Goal: Task Accomplishment & Management: Manage account settings

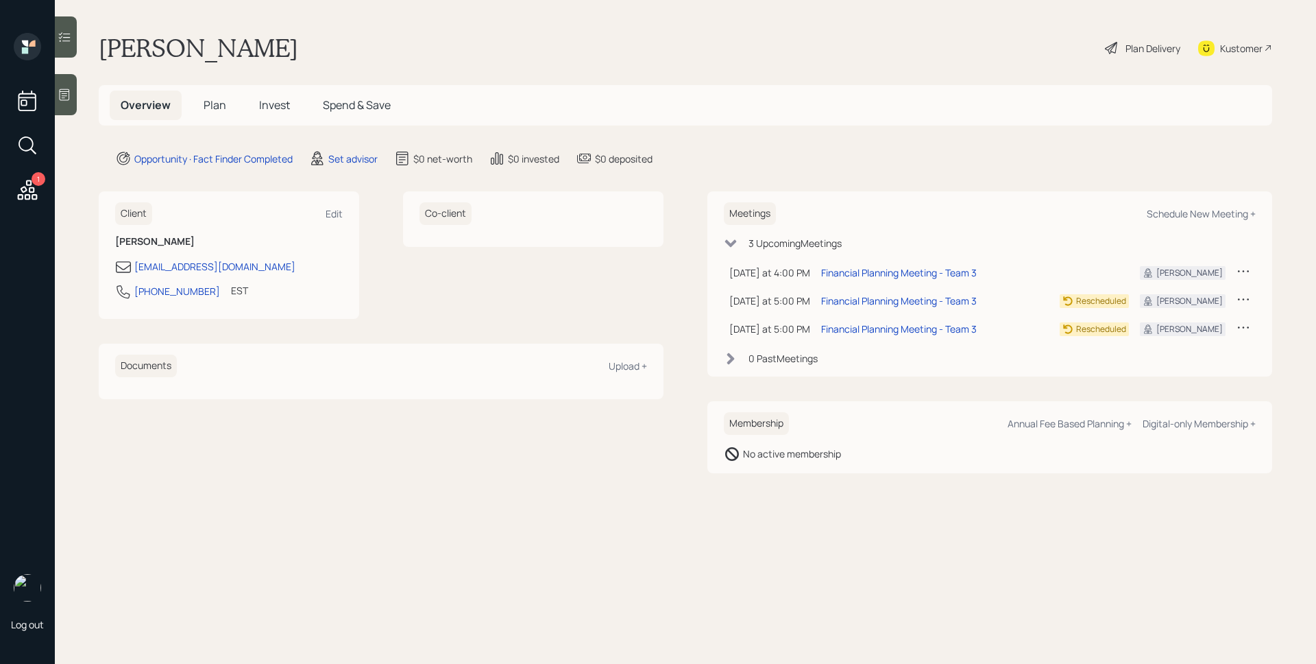
click at [29, 183] on icon at bounding box center [27, 190] width 25 height 25
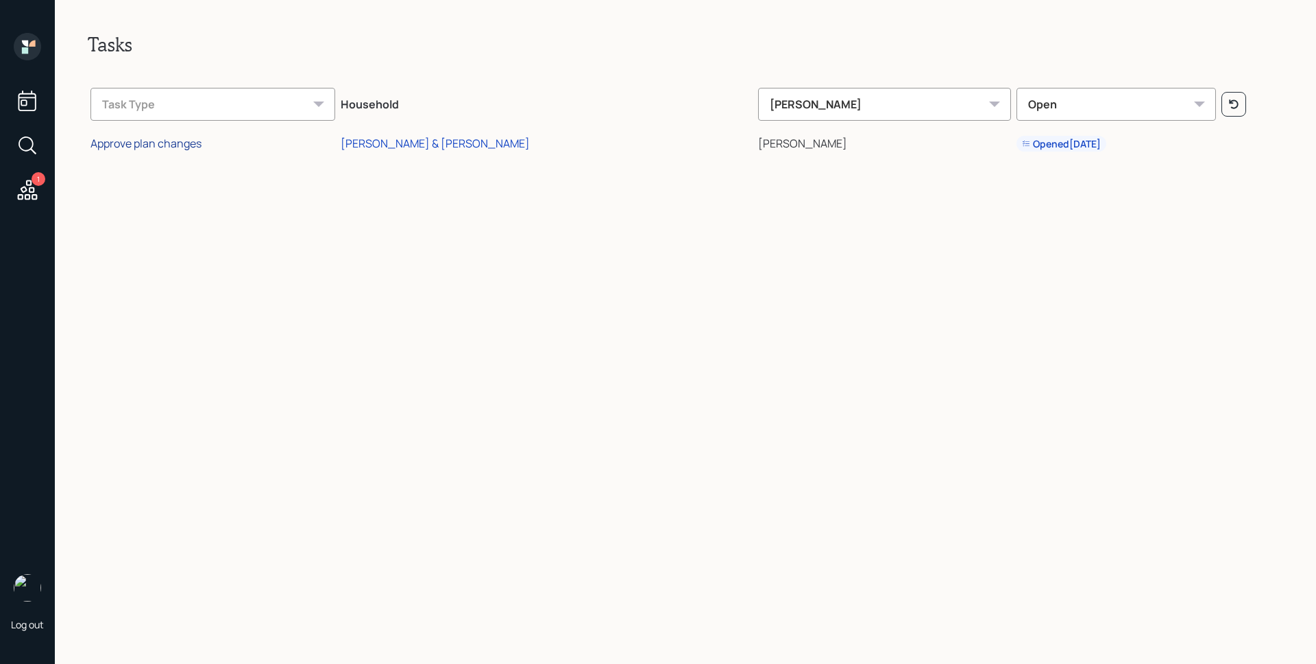
click at [185, 143] on div "Approve plan changes" at bounding box center [146, 143] width 111 height 15
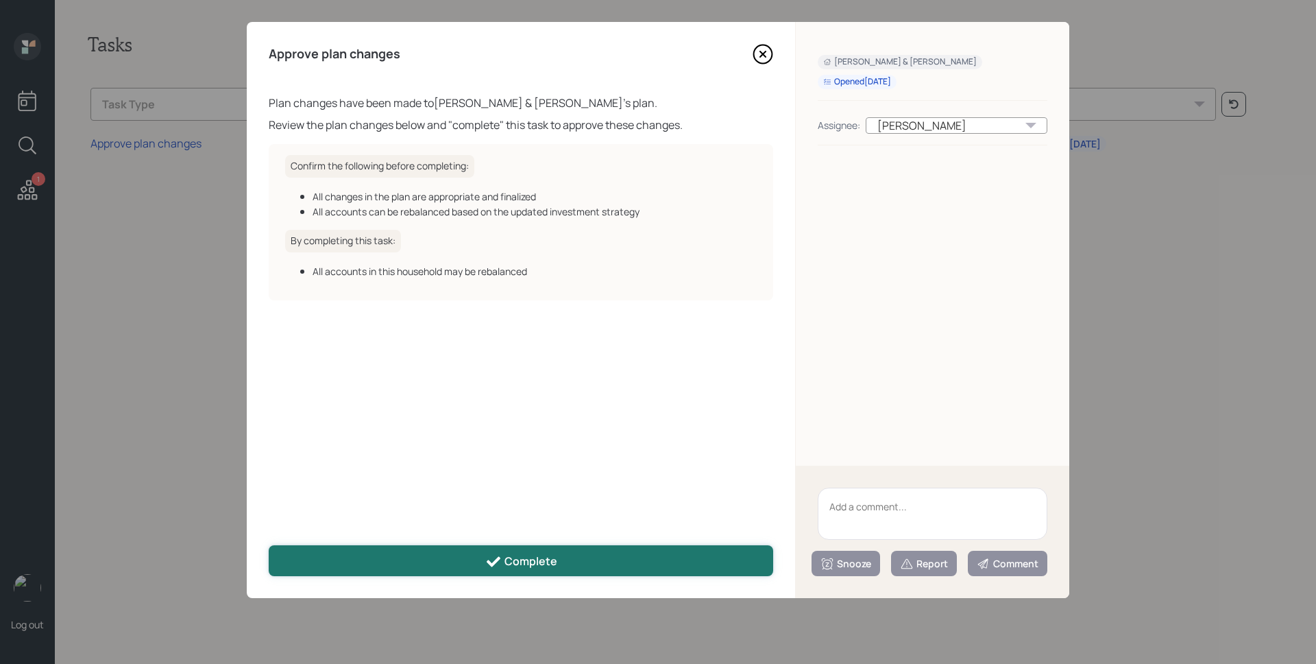
click at [647, 558] on button "Complete" at bounding box center [521, 560] width 505 height 31
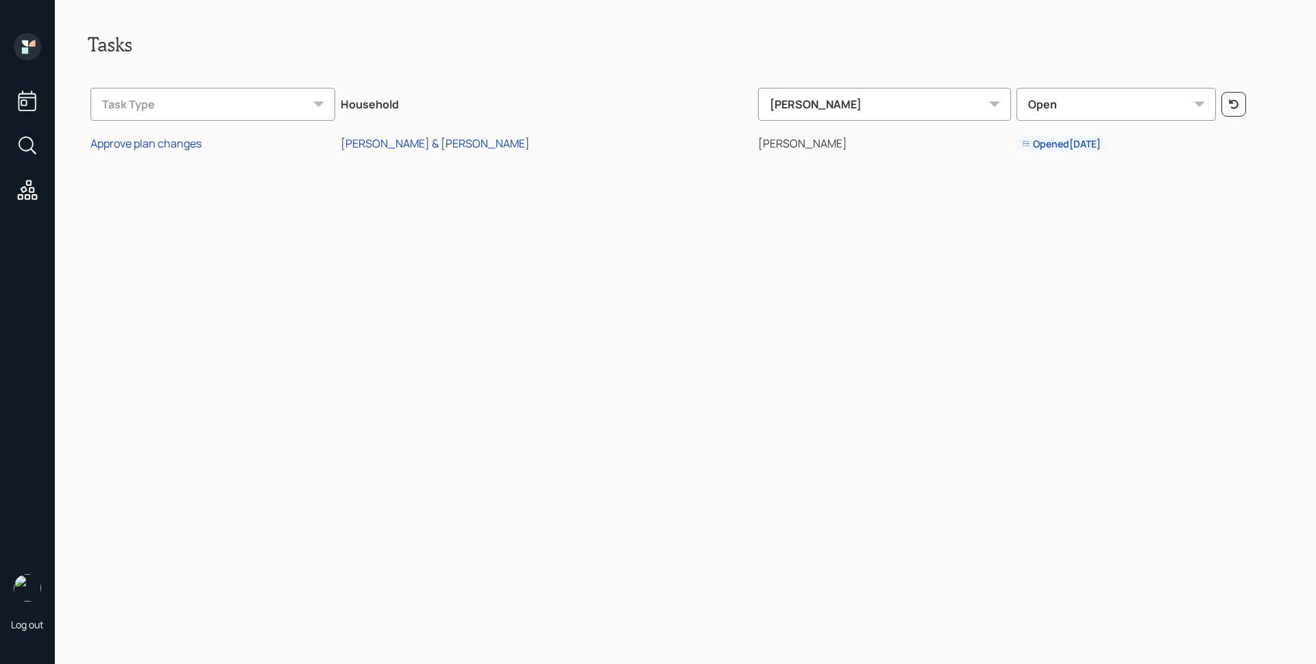
click at [31, 51] on icon at bounding box center [27, 46] width 27 height 27
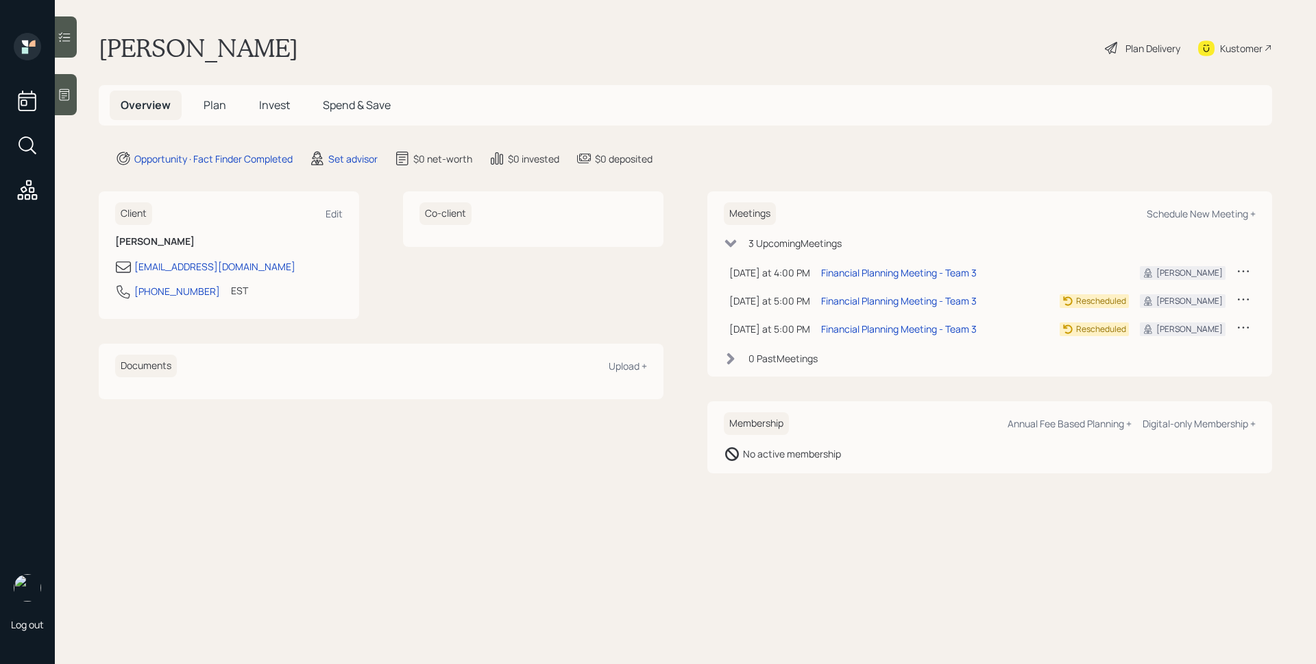
click at [219, 104] on span "Plan" at bounding box center [215, 104] width 23 height 15
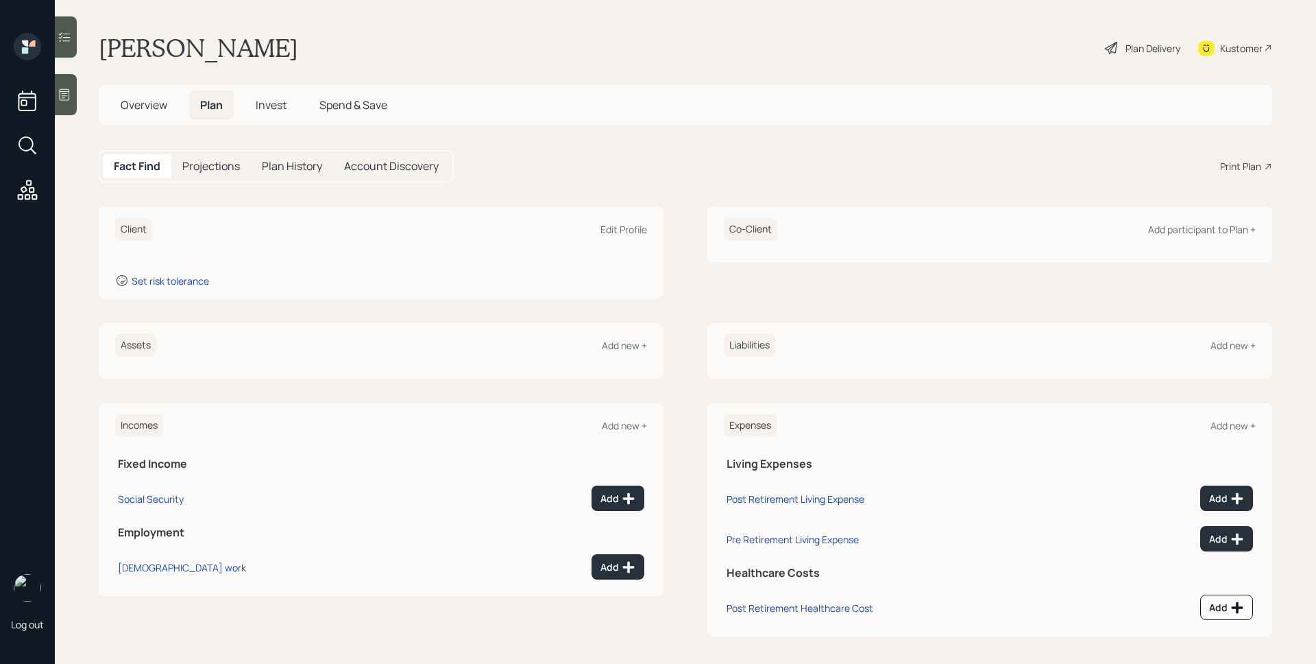
click at [74, 87] on div at bounding box center [66, 94] width 22 height 41
